Goal: Information Seeking & Learning: Learn about a topic

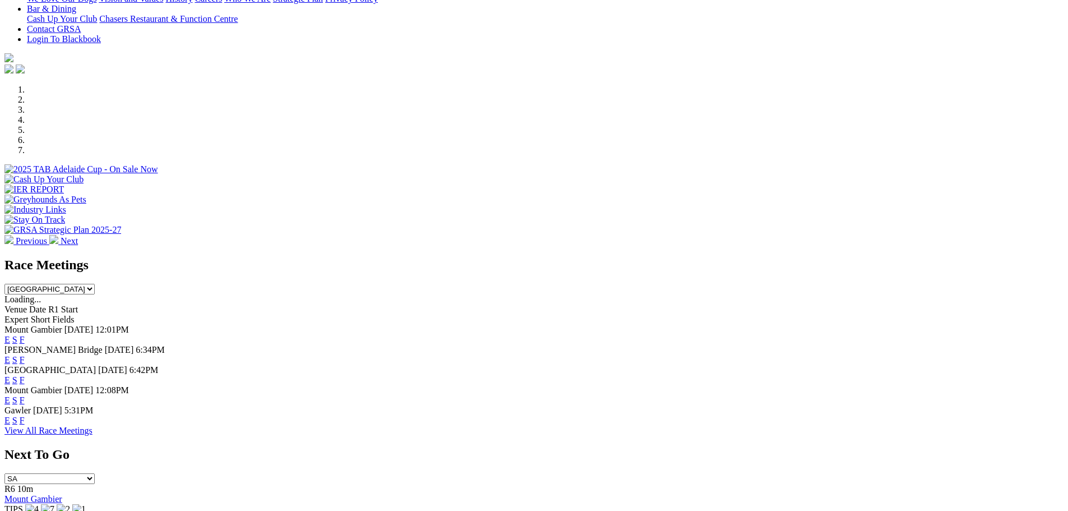
scroll to position [280, 0]
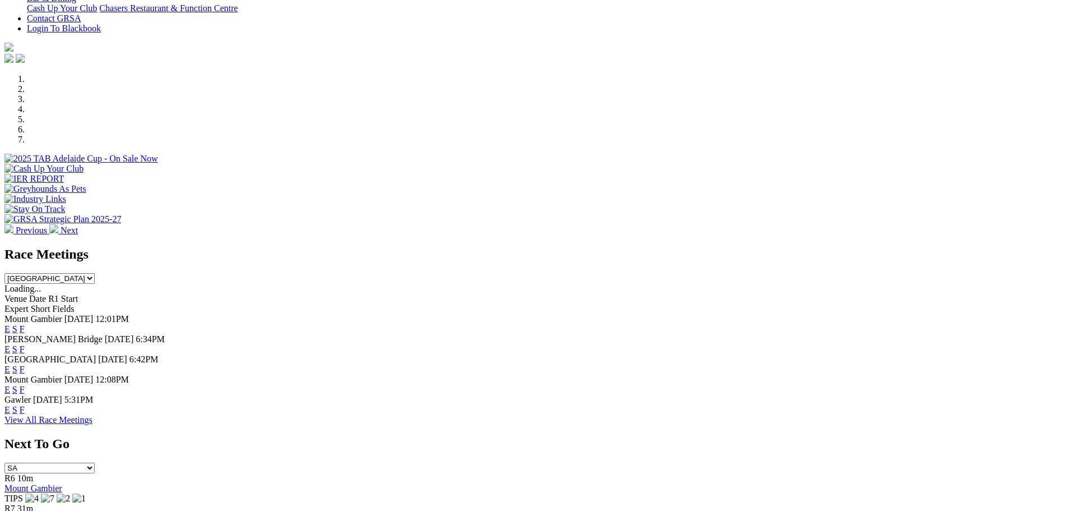
click at [25, 344] on link "F" at bounding box center [22, 349] width 5 height 10
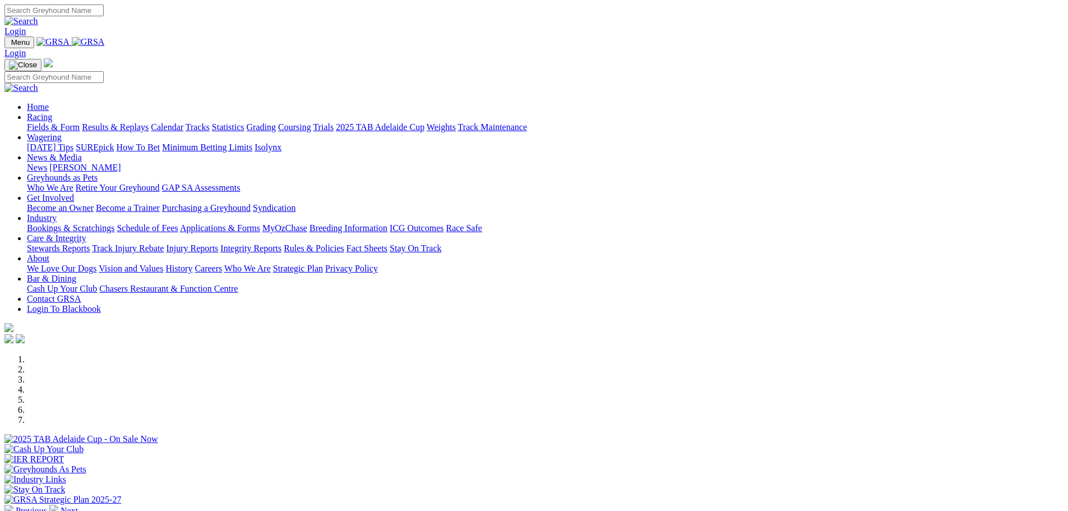
scroll to position [280, 0]
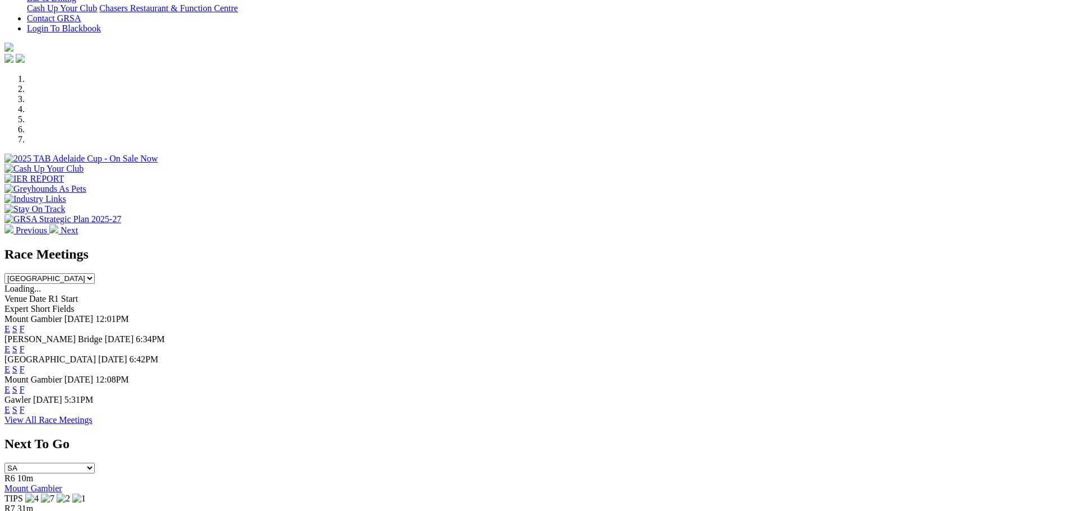
click at [25, 364] on link "F" at bounding box center [22, 369] width 5 height 10
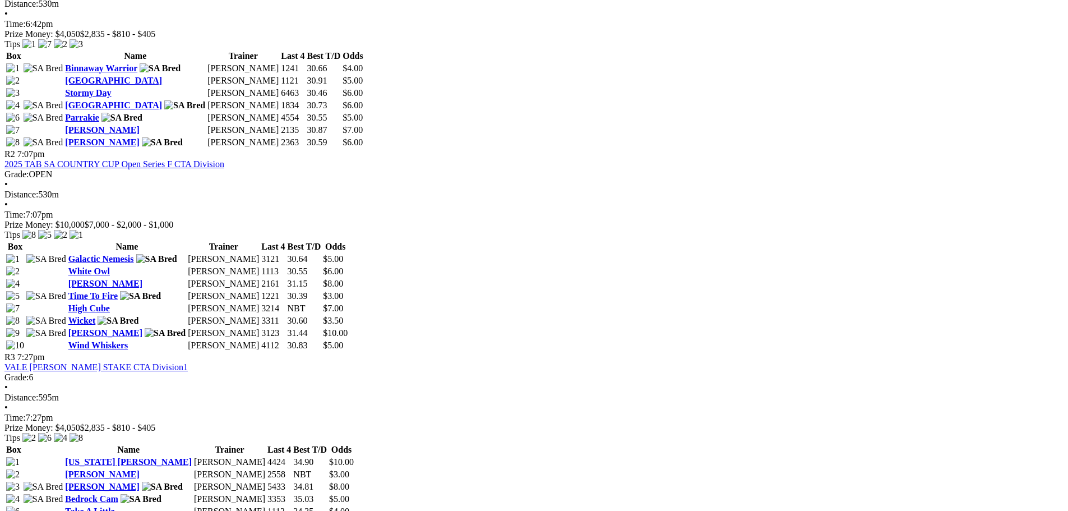
scroll to position [616, 0]
